Goal: Information Seeking & Learning: Learn about a topic

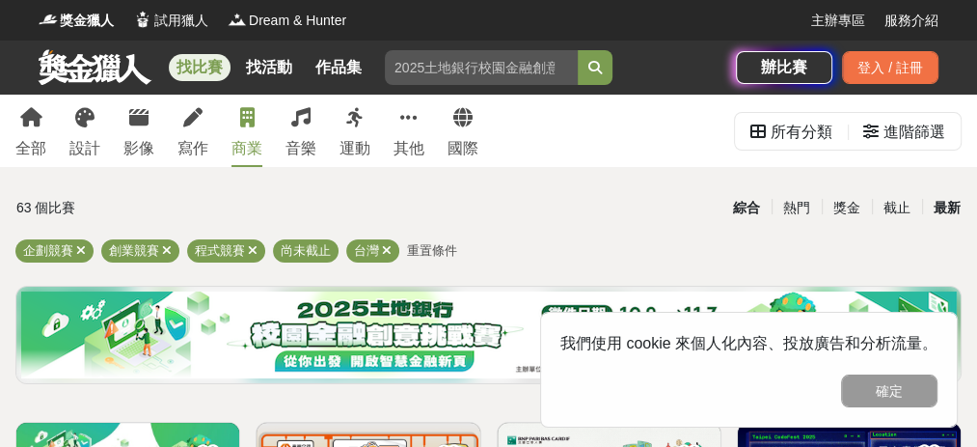
click at [937, 220] on div "最新" at bounding box center [947, 208] width 50 height 34
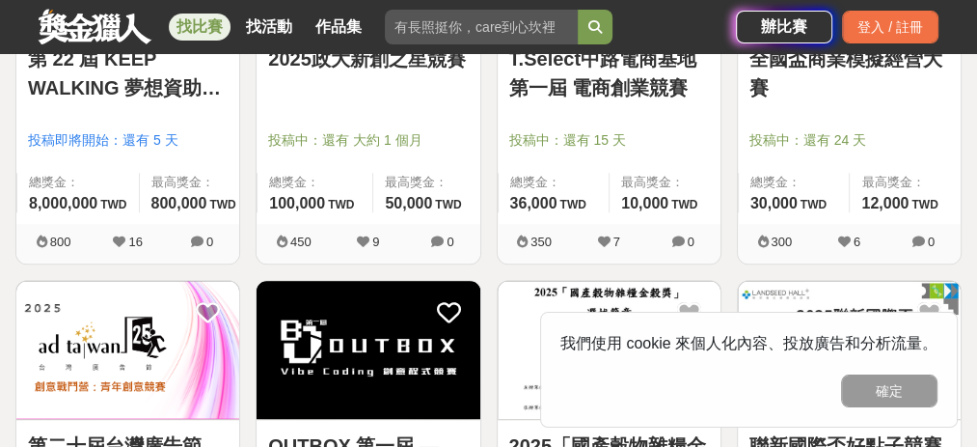
scroll to position [1093, 0]
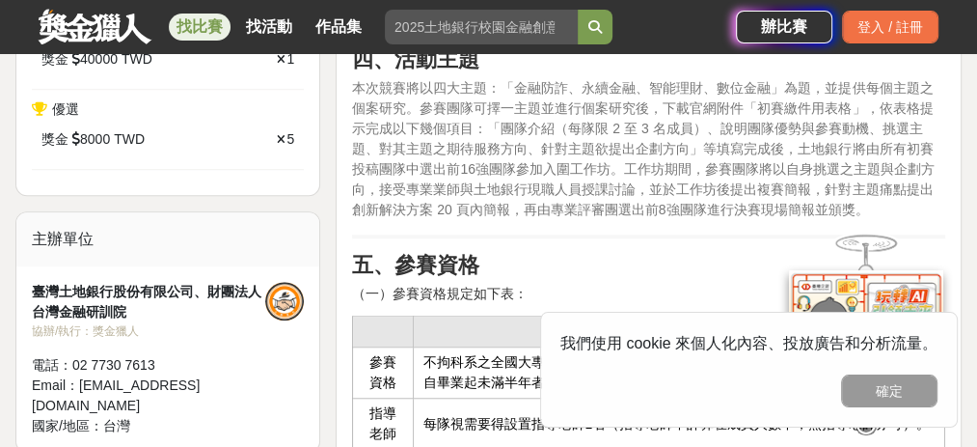
scroll to position [965, 0]
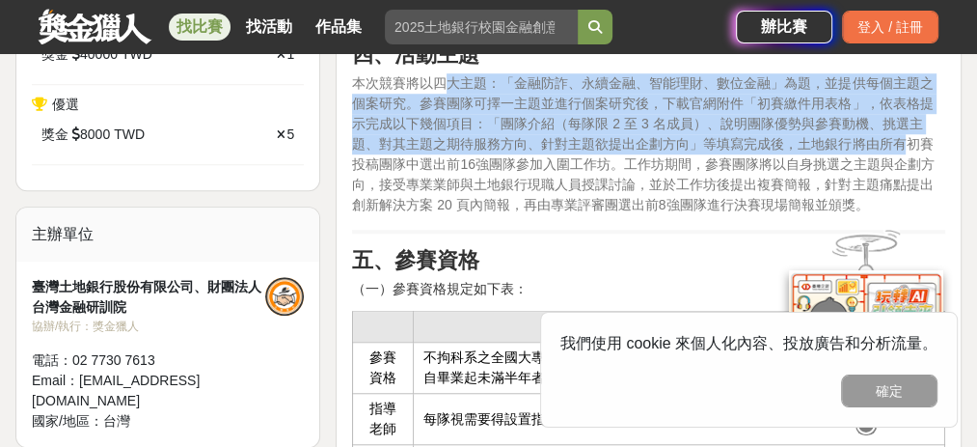
drag, startPoint x: 443, startPoint y: 82, endPoint x: 812, endPoint y: 166, distance: 378.9
click at [849, 150] on span "本次競賽將以四大主題：「金融防詐、永續金融、智能理財、數位金融」為題，並提供每個主題之個案研究。參賽團隊可擇一主題並進行個案研究後，下載官網附件「初賽繳件用表…" at bounding box center [643, 143] width 583 height 137
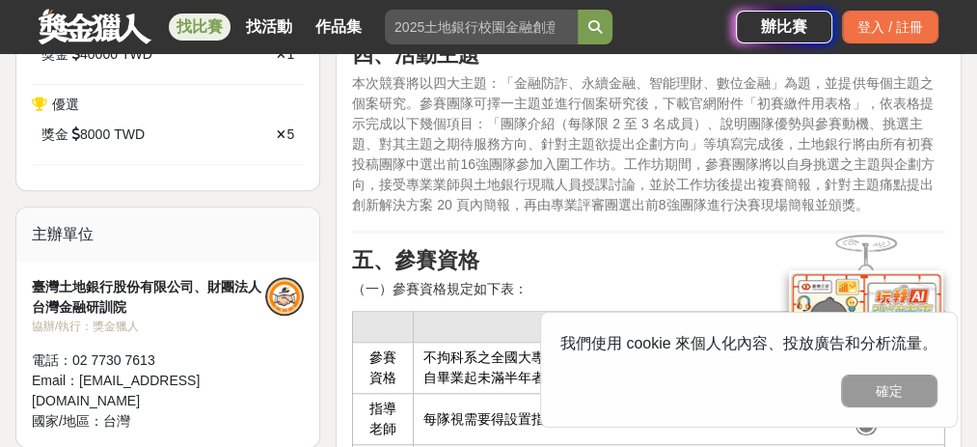
drag, startPoint x: 812, startPoint y: 166, endPoint x: 800, endPoint y: 167, distance: 12.6
click at [810, 166] on span "本次競賽將以四大主題：「金融防詐、永續金融、智能理財、數位金融」為題，並提供每個主題之個案研究。參賽團隊可擇一主題並進行個案研究後，下載官網附件「初賽繳件用表…" at bounding box center [643, 143] width 583 height 137
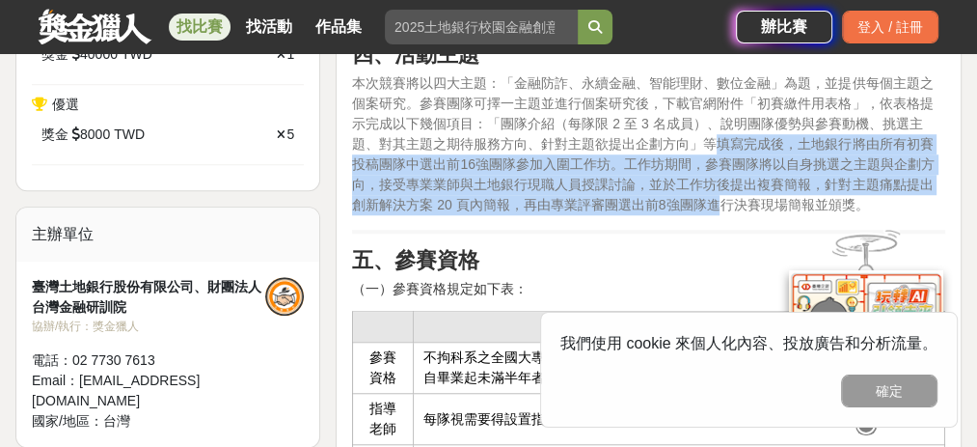
drag, startPoint x: 666, startPoint y: 144, endPoint x: 669, endPoint y: 204, distance: 59.9
click at [669, 204] on span "本次競賽將以四大主題：「金融防詐、永續金融、智能理財、數位金融」為題，並提供每個主題之個案研究。參賽團隊可擇一主題並進行個案研究後，下載官網附件「初賽繳件用表…" at bounding box center [643, 143] width 583 height 137
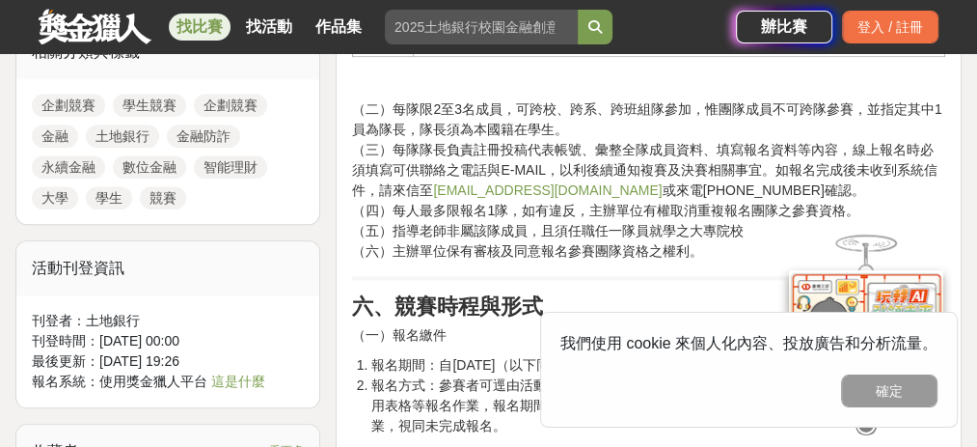
scroll to position [1414, 0]
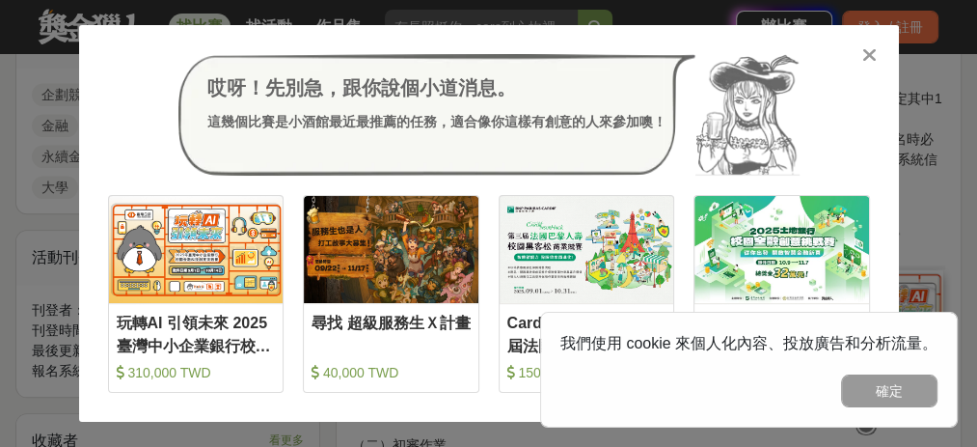
click at [866, 59] on icon at bounding box center [869, 54] width 14 height 19
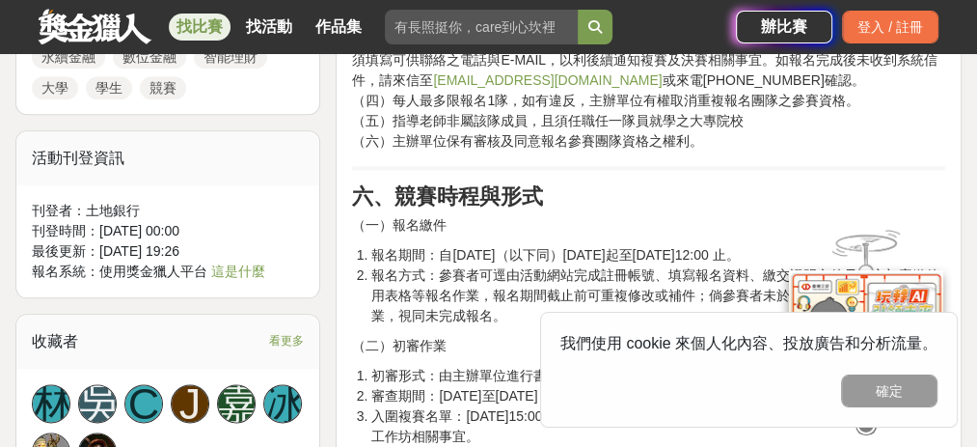
scroll to position [1800, 0]
